Goal: Find specific page/section: Find specific page/section

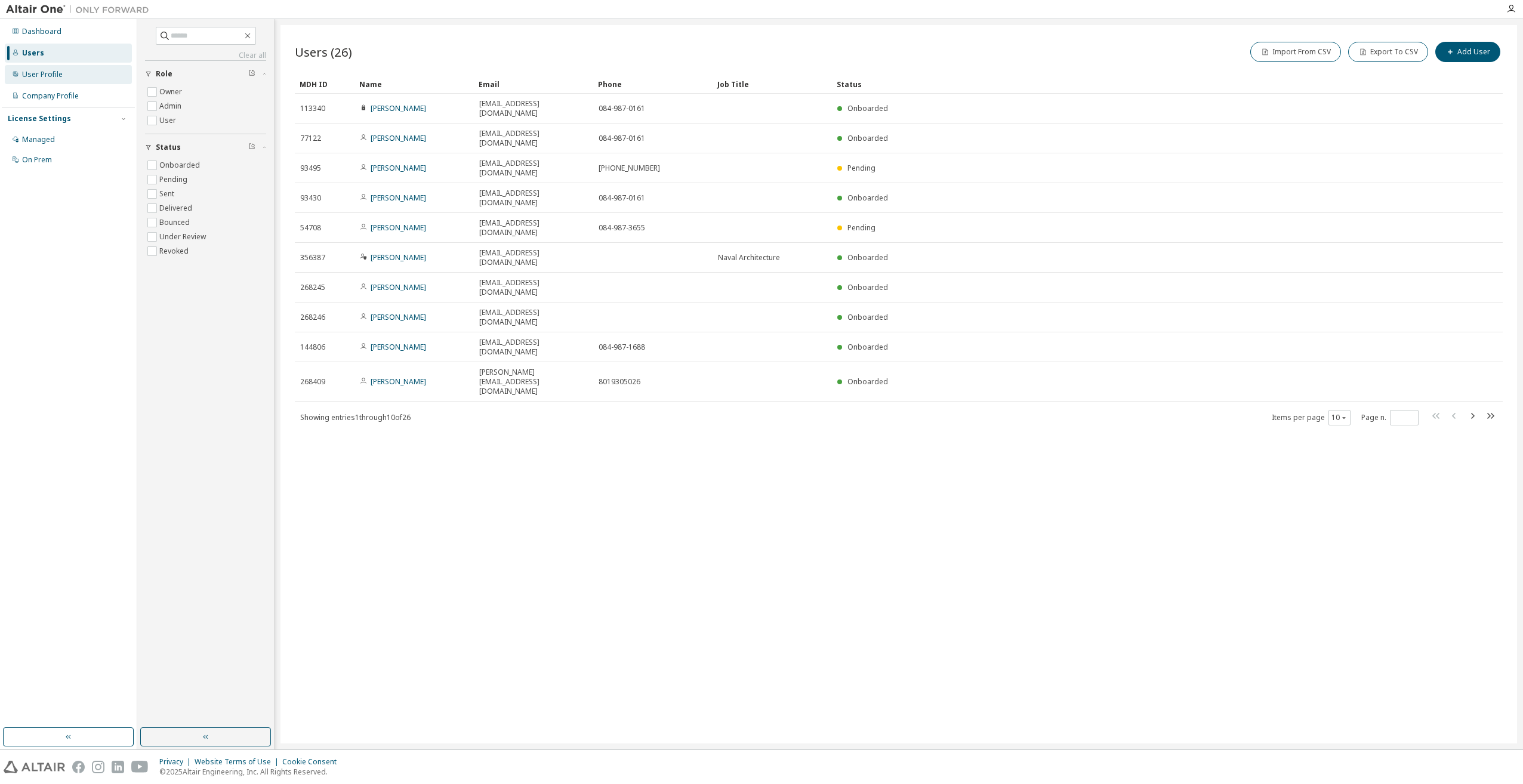
click at [56, 78] on div "User Profile" at bounding box center [42, 74] width 40 height 9
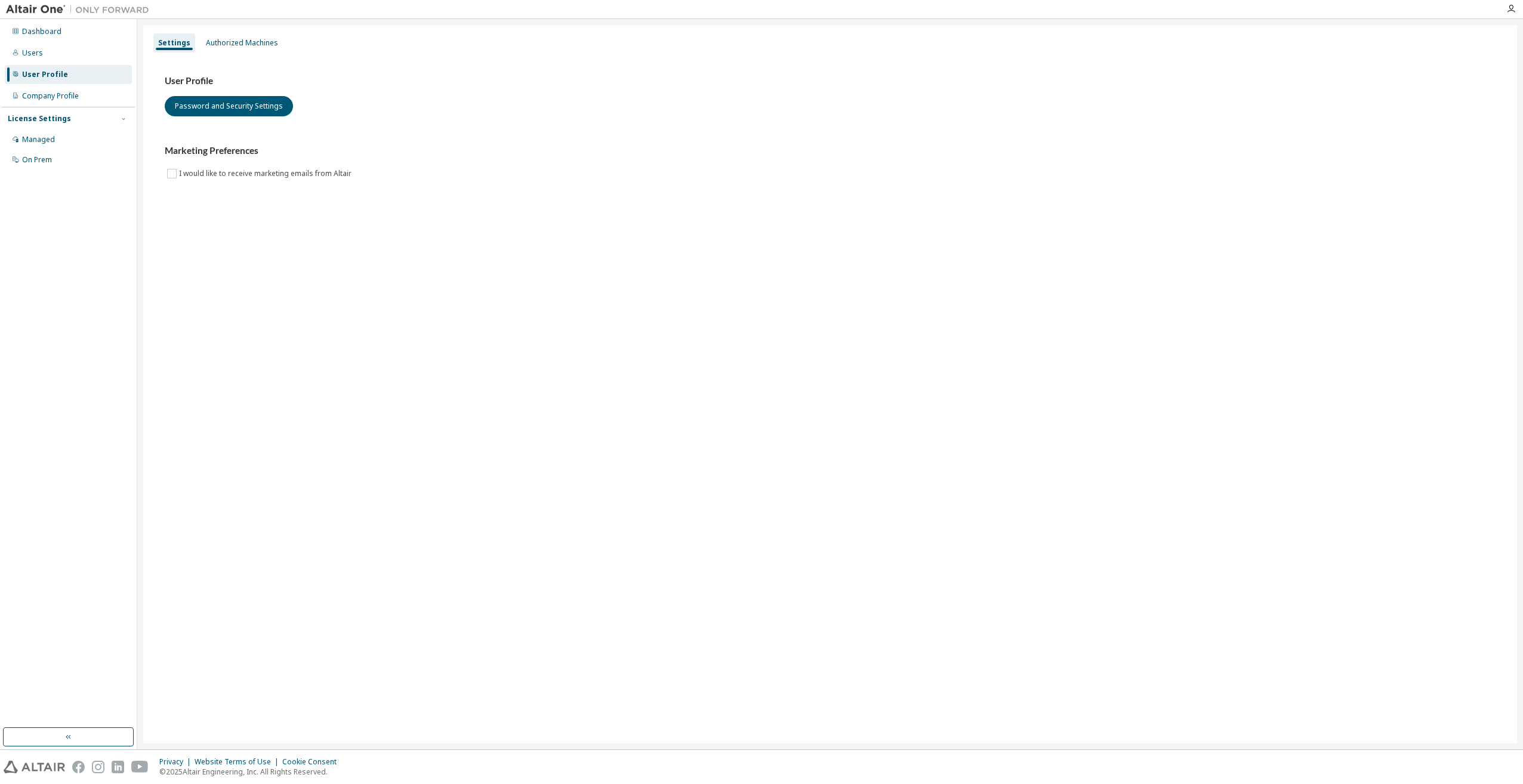
click at [1058, 290] on div "Settings Authorized Machines User Profile Password and Security Settings Market…" at bounding box center [830, 383] width 1374 height 718
click at [77, 98] on div "Company Profile" at bounding box center [51, 96] width 57 height 9
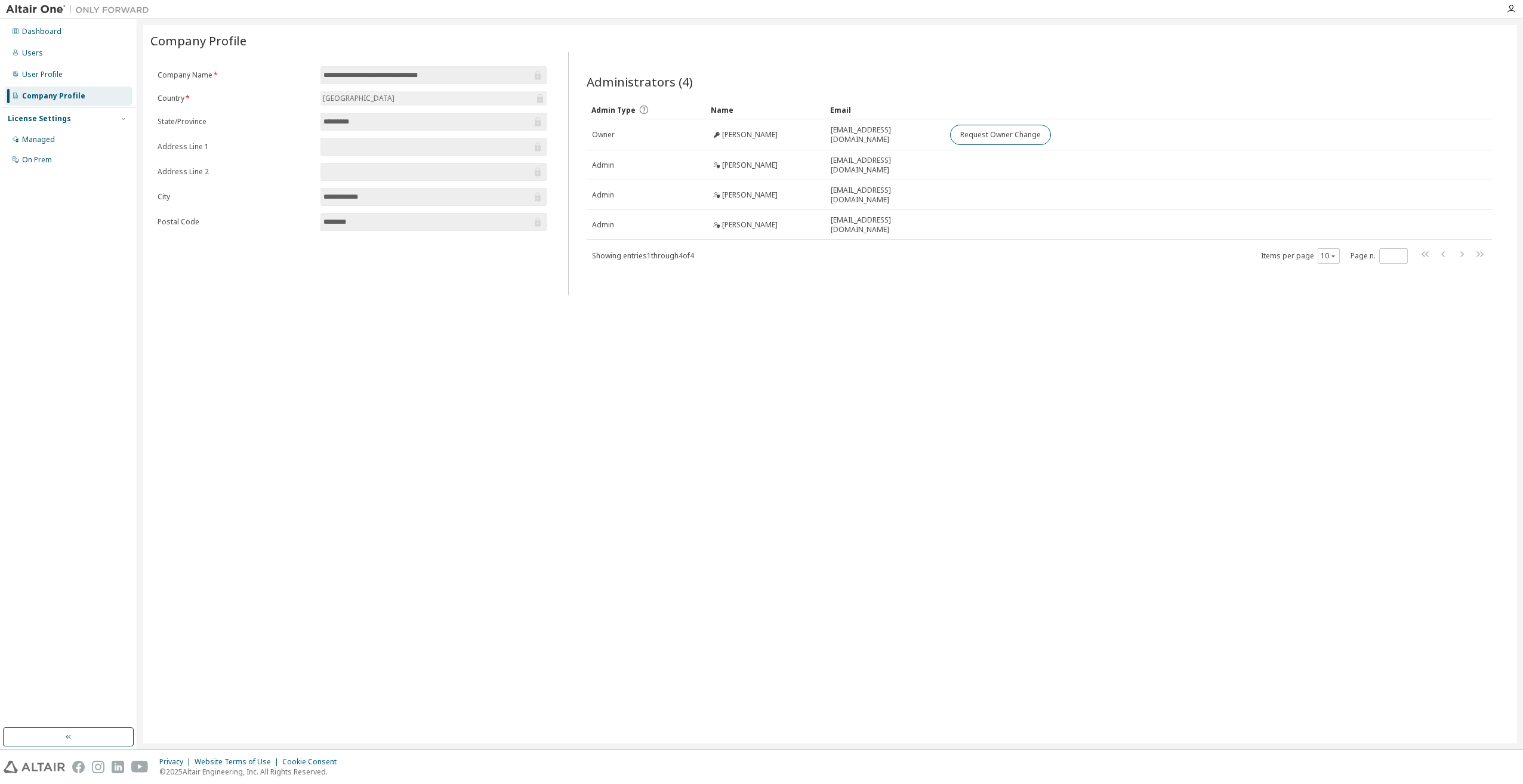
click at [784, 437] on div "**********" at bounding box center [830, 383] width 1374 height 718
click at [949, 354] on div "**********" at bounding box center [830, 383] width 1374 height 718
click at [45, 57] on div "Users" at bounding box center [68, 52] width 127 height 19
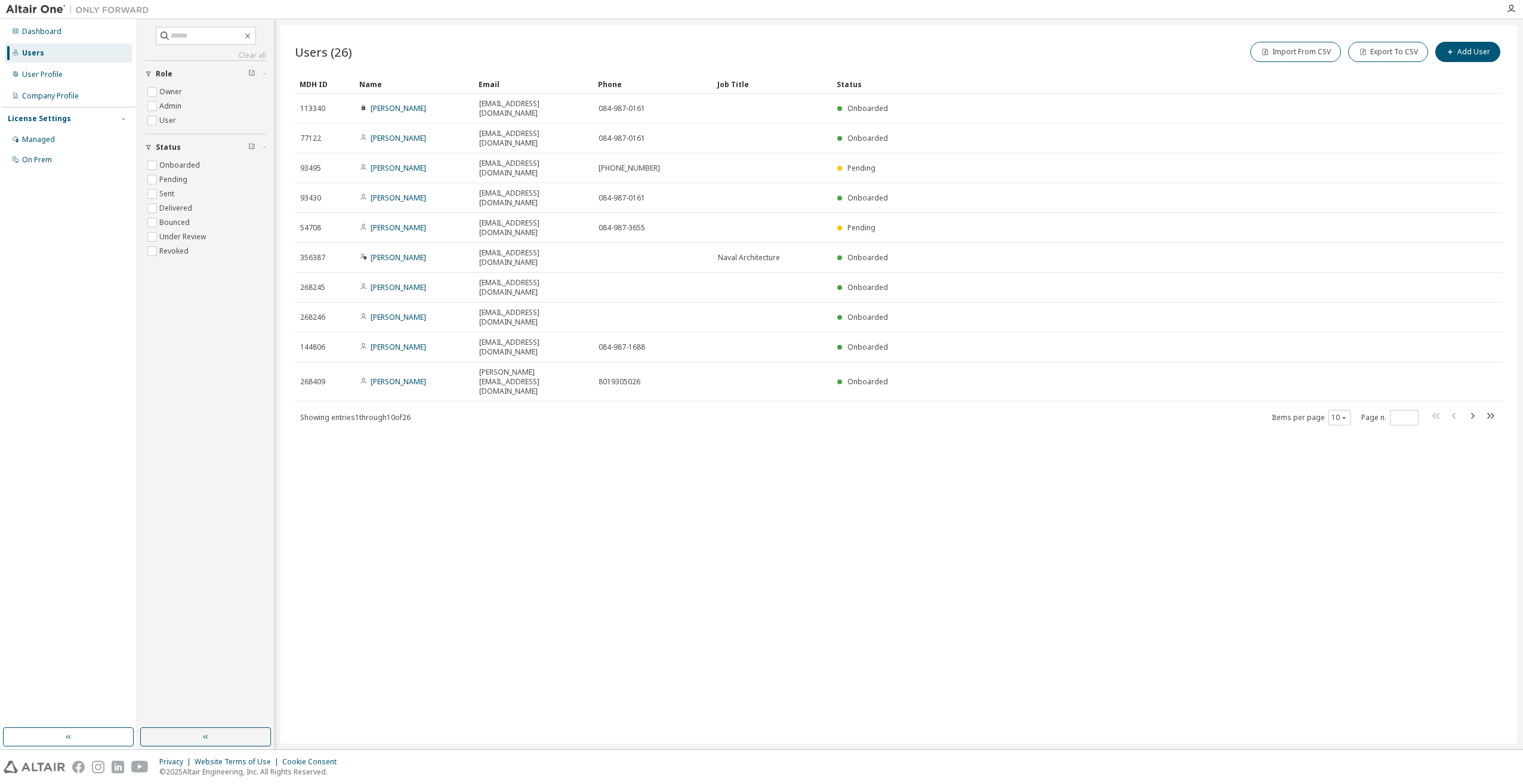
drag, startPoint x: 944, startPoint y: 594, endPoint x: 930, endPoint y: 543, distance: 52.9
click at [944, 587] on div "Users (26) Import From CSV Export To CSV Add User Clear Load Save Save As Field…" at bounding box center [899, 383] width 1236 height 718
click at [891, 356] on div "Users (26) Import From CSV Export To CSV Add User Clear Load Save Save As Field…" at bounding box center [899, 383] width 1236 height 718
click at [1059, 410] on div "Users (26) Import From CSV Export To CSV Add User Clear Load Save Save As Field…" at bounding box center [899, 383] width 1236 height 718
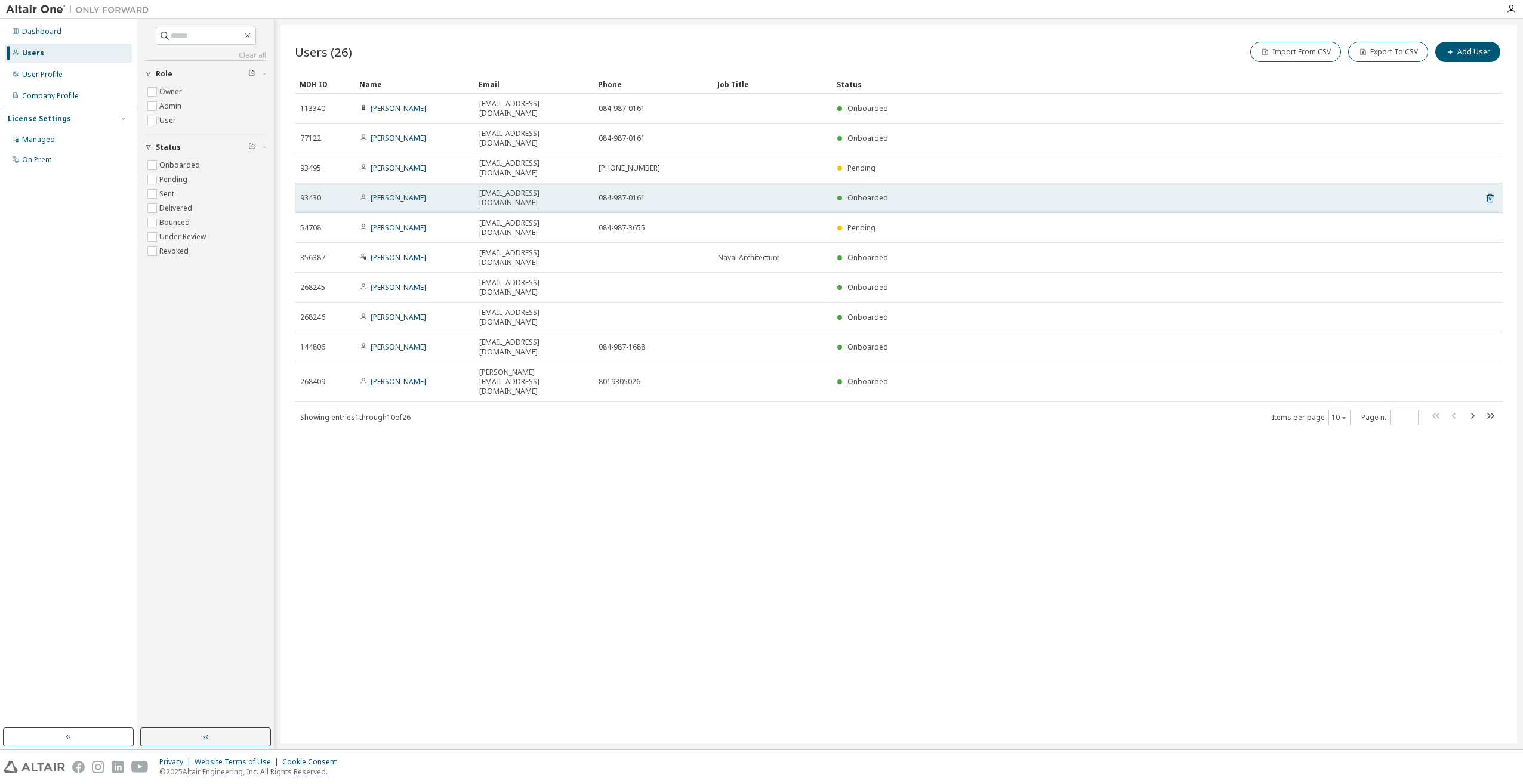
click at [513, 188] on span "junze.lin@tsuneishi.com" at bounding box center [533, 198] width 109 height 19
click at [394, 193] on link "Junze Lin" at bounding box center [398, 198] width 55 height 10
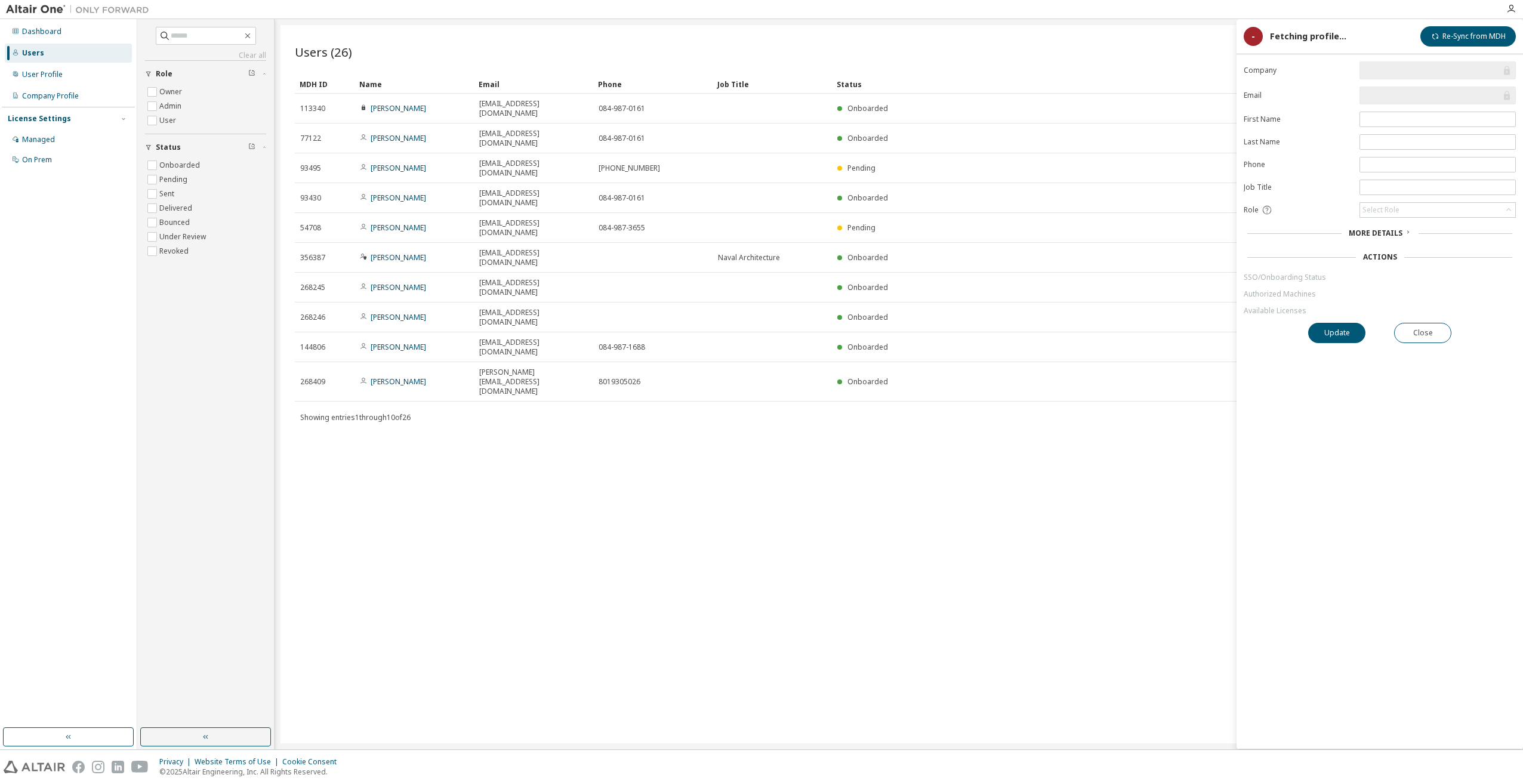
click at [1159, 360] on div "Users (26) Import From CSV Export To CSV Add User Clear Load Save Save As Field…" at bounding box center [899, 383] width 1236 height 718
